Goal: Task Accomplishment & Management: Use online tool/utility

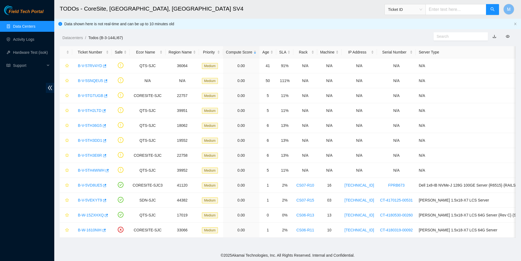
click at [35, 28] on link "Data Centers" at bounding box center [24, 26] width 22 height 4
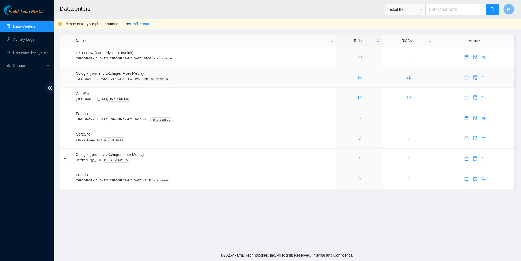
click at [358, 79] on link "18" at bounding box center [360, 77] width 4 height 4
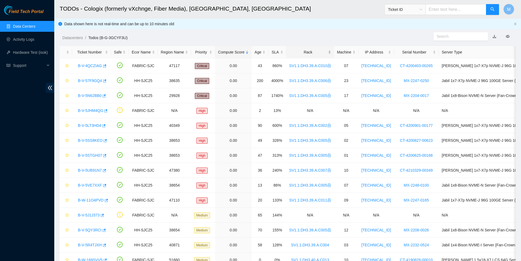
click at [314, 53] on div "Rack" at bounding box center [310, 52] width 42 height 6
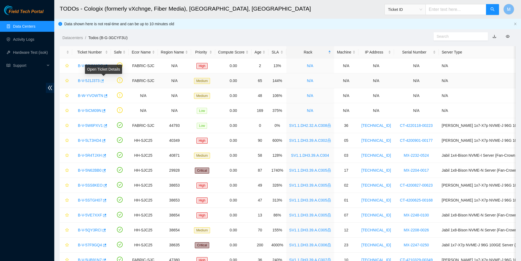
click at [104, 82] on icon "button" at bounding box center [102, 81] width 4 height 4
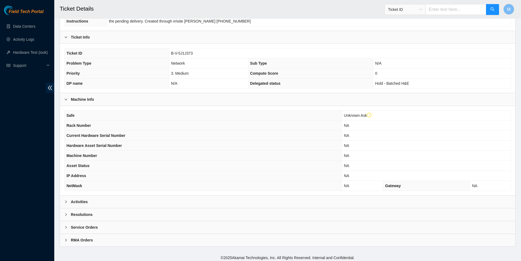
scroll to position [93, 0]
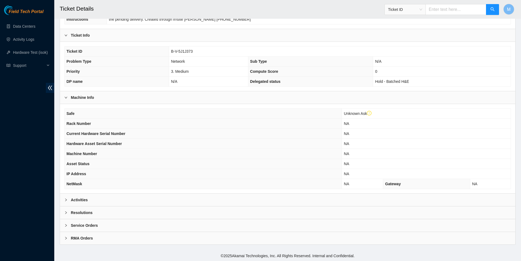
click at [67, 201] on span "right" at bounding box center [65, 199] width 3 height 3
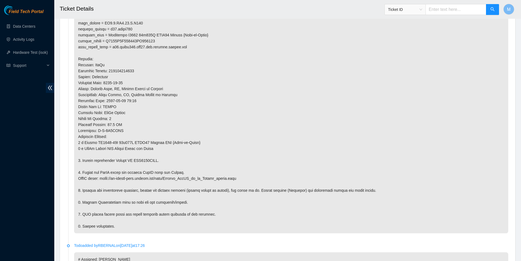
scroll to position [347, 0]
drag, startPoint x: 104, startPoint y: 203, endPoint x: 258, endPoint y: 203, distance: 153.4
click at [258, 203] on p at bounding box center [291, 100] width 434 height 265
copy p "https://ft-portal-docs.akamai.com/wiki/Install_JunOS_on_an_Accton_switch.html"
